Goal: Information Seeking & Learning: Stay updated

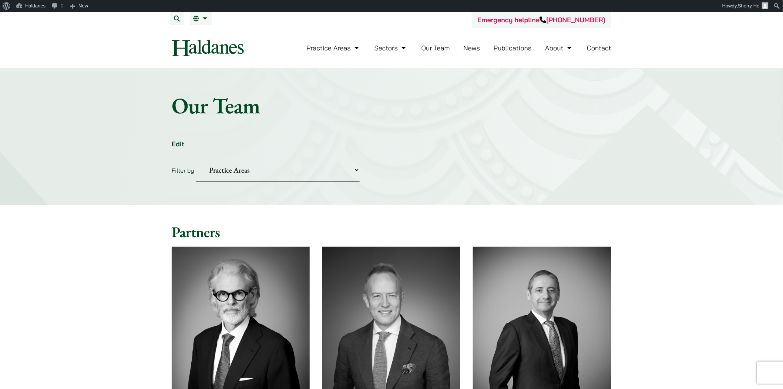
click at [474, 50] on link "News" at bounding box center [472, 48] width 17 height 9
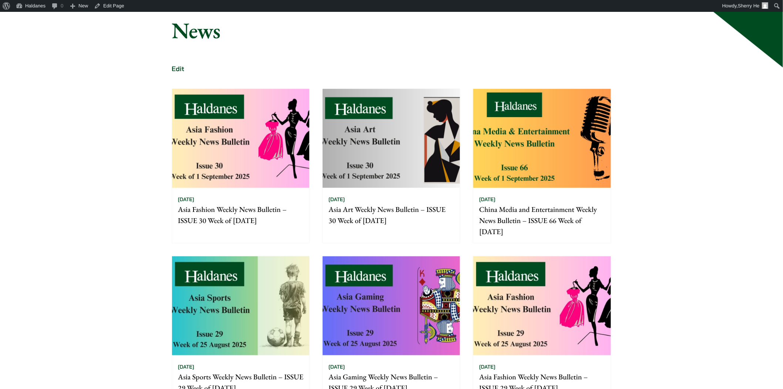
scroll to position [82, 0]
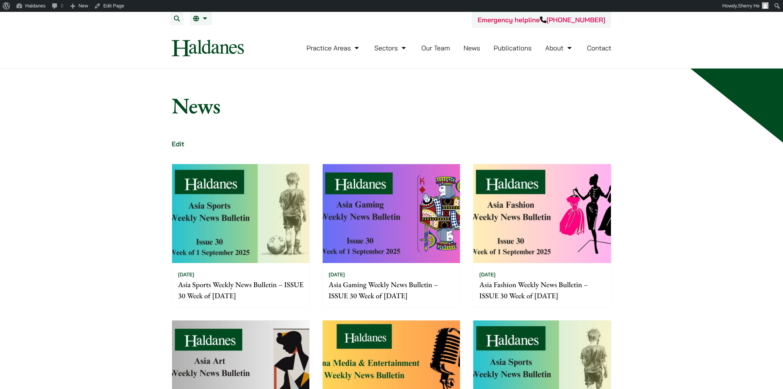
scroll to position [82, 0]
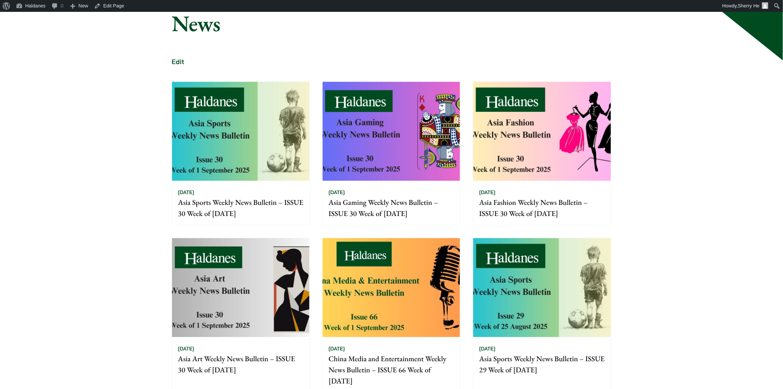
click at [441, 264] on img at bounding box center [391, 287] width 137 height 99
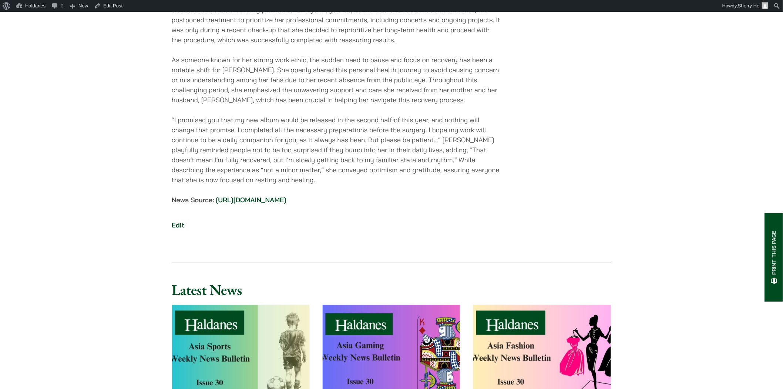
scroll to position [6743, 0]
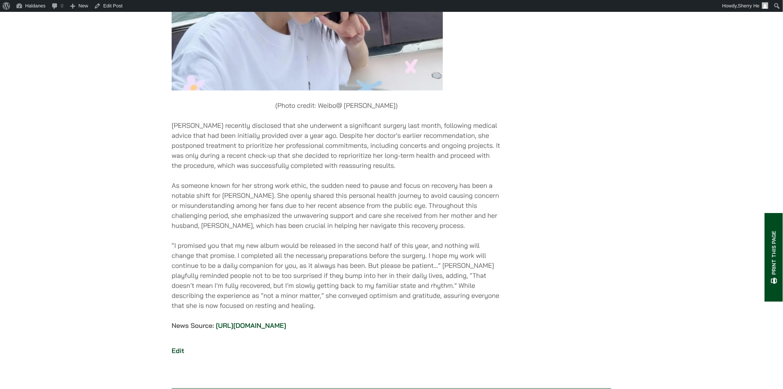
click at [258, 90] on img at bounding box center [307, -1] width 271 height 181
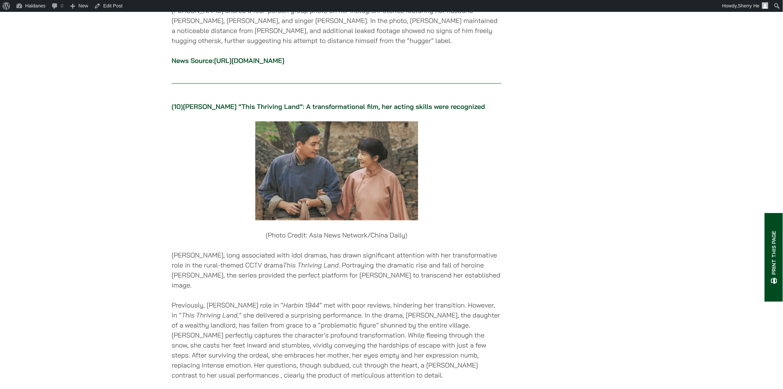
scroll to position [5304, 0]
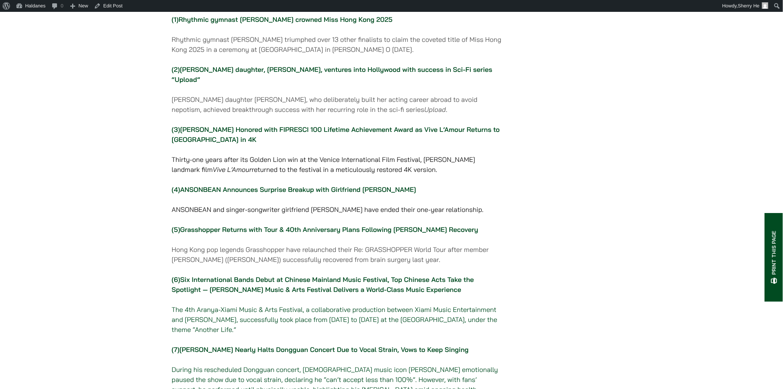
scroll to position [0, 0]
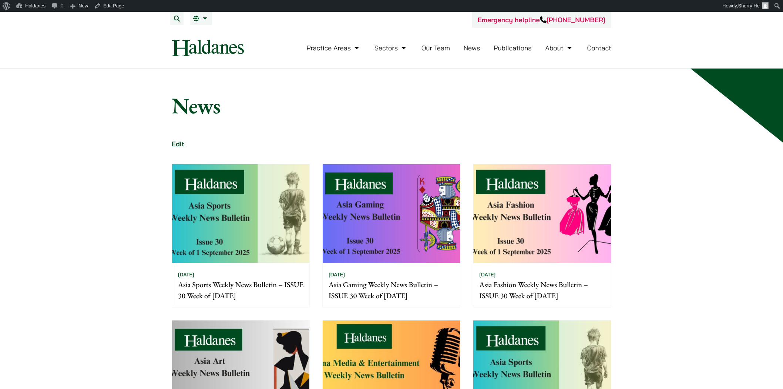
scroll to position [82, 0]
